Goal: Transaction & Acquisition: Download file/media

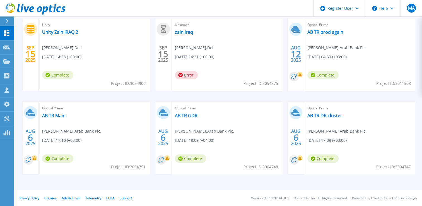
scroll to position [126, 0]
click at [57, 115] on link "AB TR Main" at bounding box center [53, 115] width 23 height 6
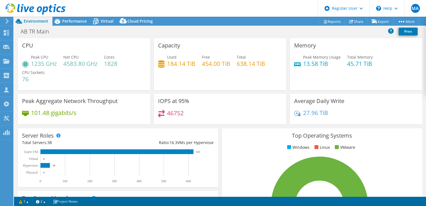
select select "USD"
click at [307, 64] on h4 "13.58 TiB" at bounding box center [322, 64] width 38 height 6
drag, startPoint x: 307, startPoint y: 64, endPoint x: 316, endPoint y: 80, distance: 18.0
click at [316, 80] on div "Memory Peak Memory Usage 13.58 TiB Total Memory 45.71 TiB" at bounding box center [356, 64] width 132 height 52
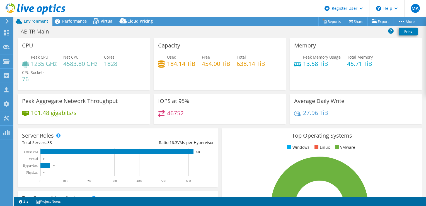
click at [313, 65] on h4 "13.58 TiB" at bounding box center [322, 64] width 38 height 6
click at [93, 20] on icon at bounding box center [96, 21] width 10 height 10
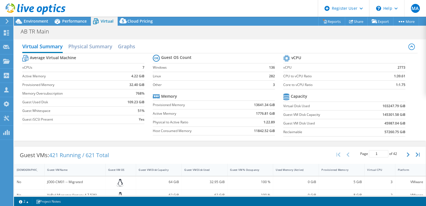
click at [398, 67] on b "2773" at bounding box center [402, 68] width 8 height 6
copy b "2773"
drag, startPoint x: 391, startPoint y: 85, endPoint x: 405, endPoint y: 86, distance: 14.0
click at [405, 86] on section "vCPU vCPU 2773 CPU to vCPU Ratio 1:39.61 Core to vCPU Ratio 1:1.75 Capacity Vir…" at bounding box center [348, 97] width 131 height 86
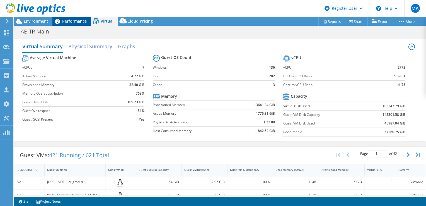
click at [70, 21] on span "Performance" at bounding box center [74, 20] width 25 height 5
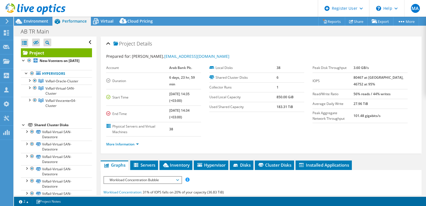
click at [70, 21] on span "Performance" at bounding box center [74, 20] width 25 height 5
click at [69, 22] on span "Performance" at bounding box center [74, 20] width 25 height 5
click at [39, 21] on span "Environment" at bounding box center [36, 20] width 25 height 5
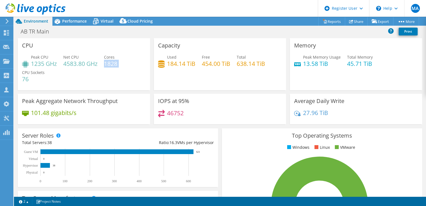
drag, startPoint x: 106, startPoint y: 63, endPoint x: 118, endPoint y: 62, distance: 12.3
click at [118, 62] on div "Peak CPU 1235 GHz Net CPU 4583.80 GHz Cores 1828 CPU Sockets 76" at bounding box center [84, 70] width 124 height 33
drag, startPoint x: 118, startPoint y: 62, endPoint x: 110, endPoint y: 63, distance: 8.4
copy div "1828"
click at [201, 72] on div "Capacity Used 184.14 TiB Free 454.00 TiB Total 638.14 TiB" at bounding box center [220, 64] width 132 height 52
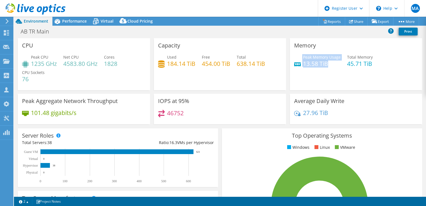
drag, startPoint x: 328, startPoint y: 65, endPoint x: 297, endPoint y: 66, distance: 30.4
click at [297, 66] on div "Peak Memory Usage 13.58 TiB" at bounding box center [317, 60] width 47 height 13
drag, startPoint x: 297, startPoint y: 66, endPoint x: 304, endPoint y: 67, distance: 6.2
click at [304, 67] on h4 "13.58 TiB" at bounding box center [322, 64] width 38 height 6
click at [303, 64] on h4 "13.58 TiB" at bounding box center [322, 64] width 38 height 6
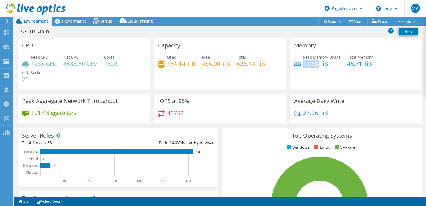
click at [303, 64] on h4 "13.58 TiB" at bounding box center [322, 64] width 38 height 6
drag, startPoint x: 303, startPoint y: 64, endPoint x: 305, endPoint y: 66, distance: 3.0
click at [305, 66] on h4 "13.58 TiB" at bounding box center [322, 64] width 38 height 6
click at [333, 21] on link "Reports" at bounding box center [332, 21] width 27 height 9
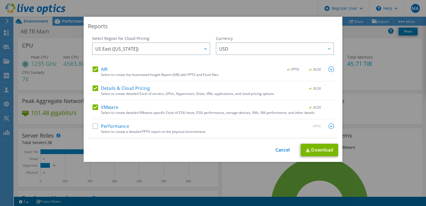
click at [94, 67] on label "AIR" at bounding box center [100, 69] width 15 height 6
click at [0, 0] on input "AIR" at bounding box center [0, 0] width 0 height 0
click at [94, 87] on label "Details & Cloud Pricing" at bounding box center [121, 88] width 57 height 6
click at [0, 0] on input "Details & Cloud Pricing" at bounding box center [0, 0] width 0 height 0
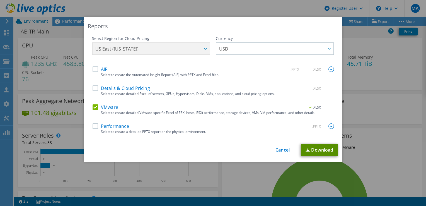
click at [319, 150] on link "Download" at bounding box center [319, 150] width 37 height 13
click at [281, 148] on link "Cancel" at bounding box center [283, 149] width 14 height 5
